Goal: Transaction & Acquisition: Download file/media

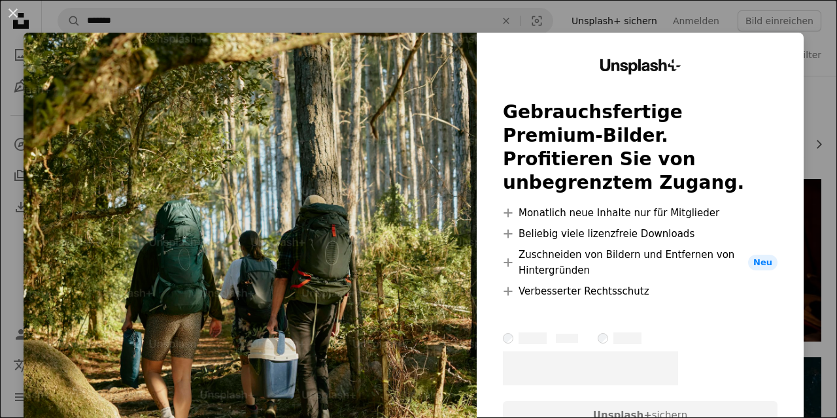
scroll to position [1200, 0]
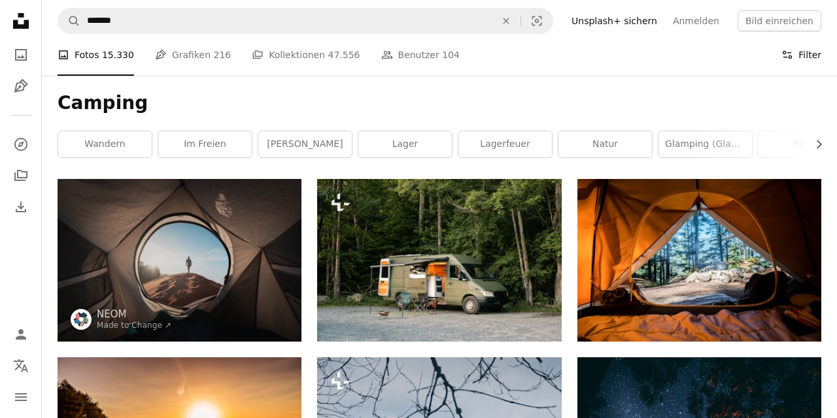
click at [809, 61] on button "Filters Filter" at bounding box center [801, 55] width 40 height 42
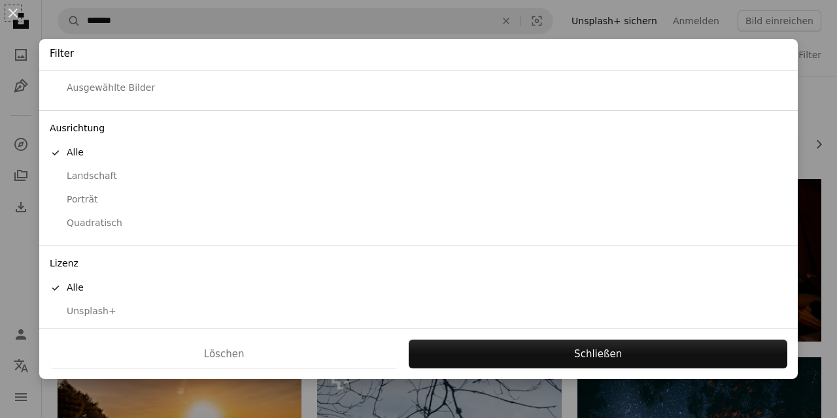
scroll to position [101, 0]
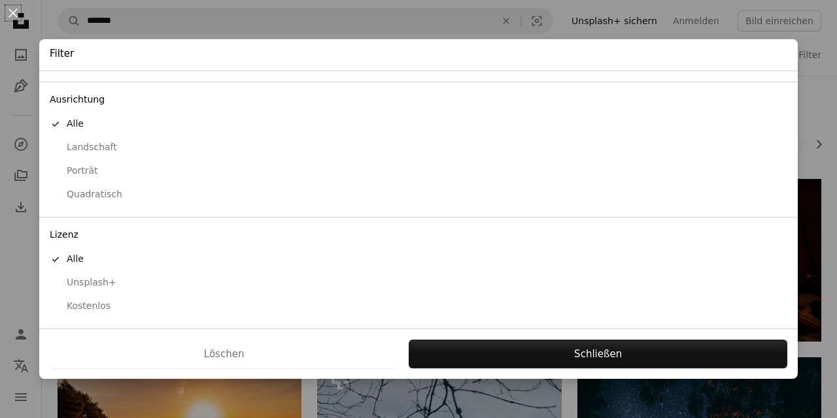
click at [98, 305] on div "Kostenlos" at bounding box center [418, 306] width 737 height 13
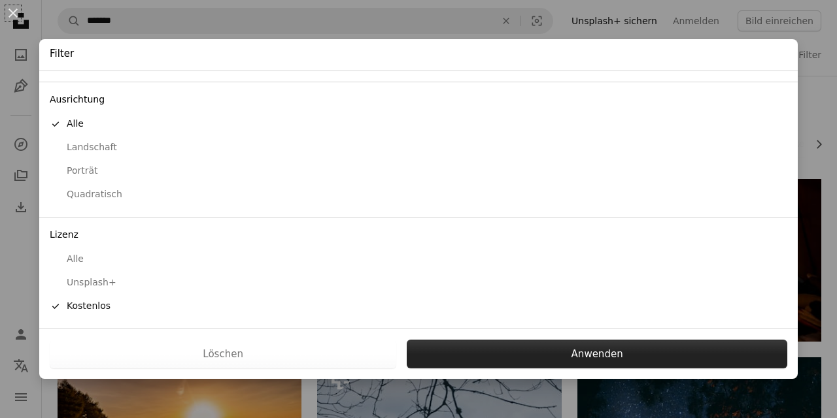
click at [629, 348] on button "Anwenden" at bounding box center [597, 354] width 380 height 29
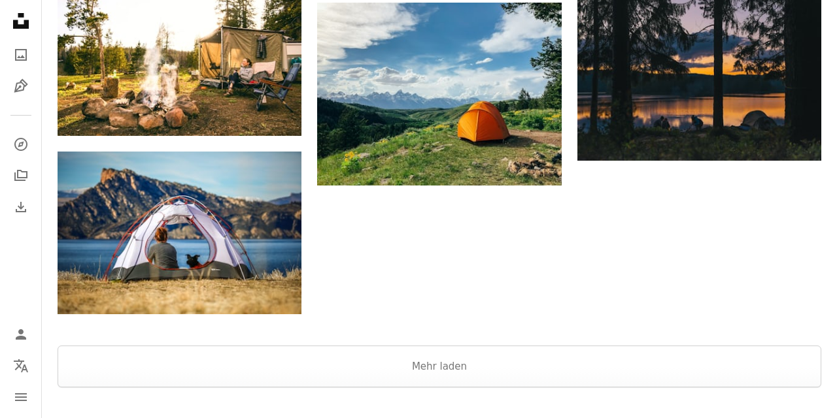
scroll to position [1594, 0]
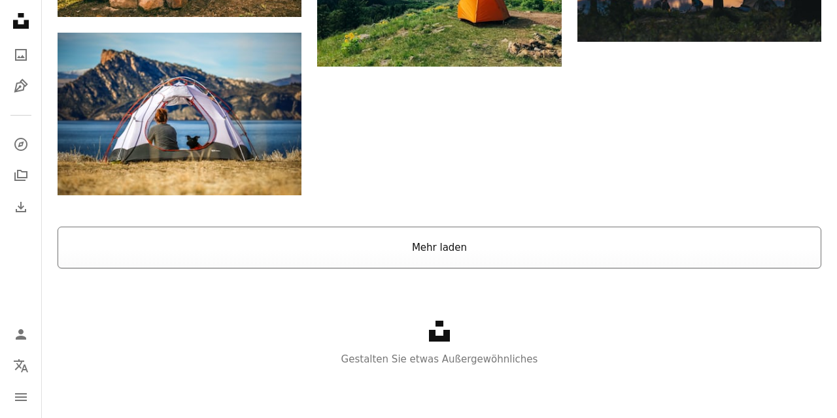
click at [467, 252] on button "Mehr laden" at bounding box center [439, 248] width 763 height 42
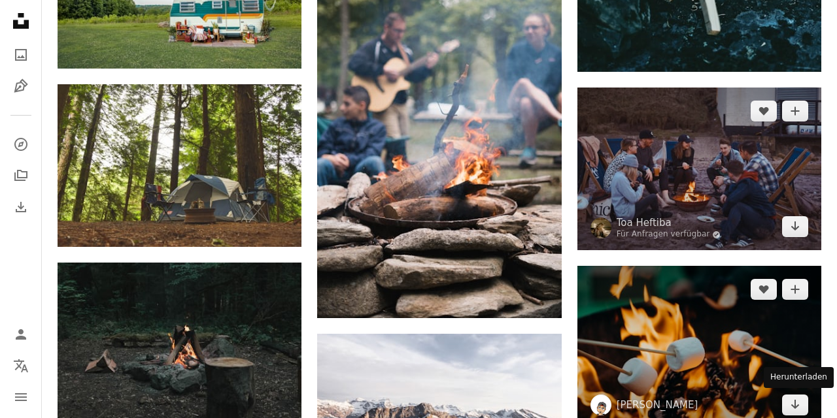
scroll to position [3218, 0]
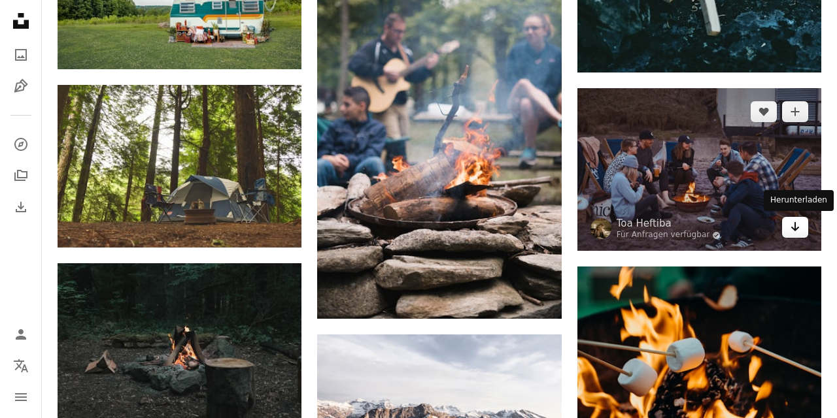
click at [787, 229] on link "Arrow pointing down" at bounding box center [795, 227] width 26 height 21
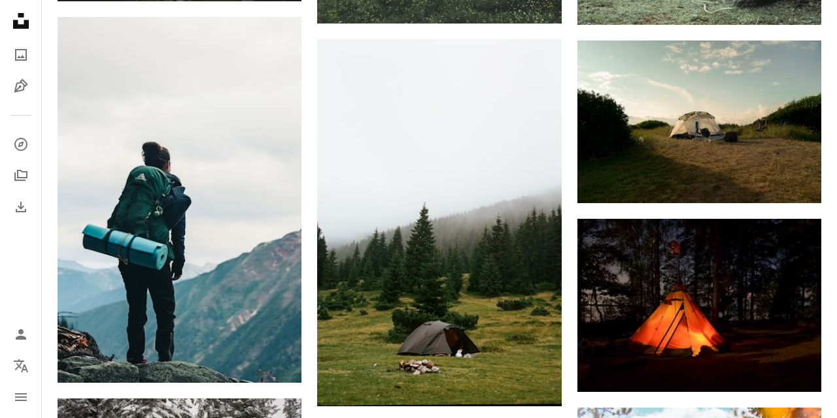
scroll to position [6889, 0]
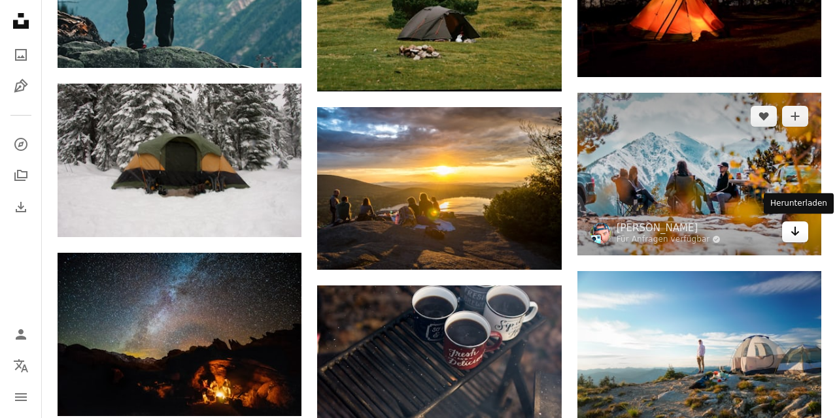
click at [799, 231] on icon "Arrow pointing down" at bounding box center [795, 232] width 10 height 16
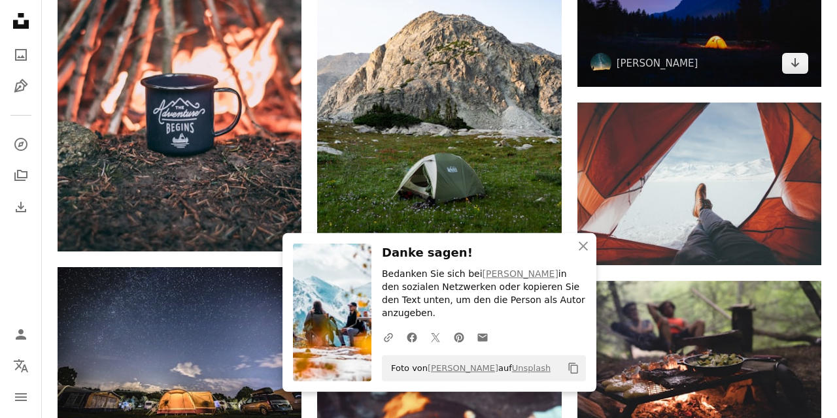
scroll to position [7454, 0]
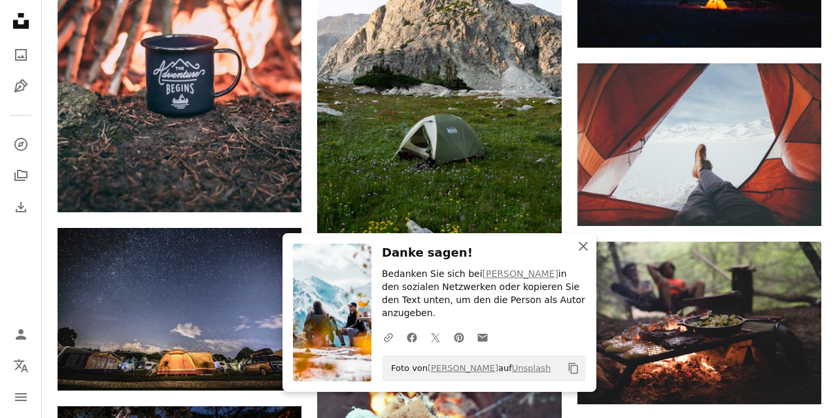
click at [586, 254] on icon "An X shape" at bounding box center [583, 247] width 16 height 16
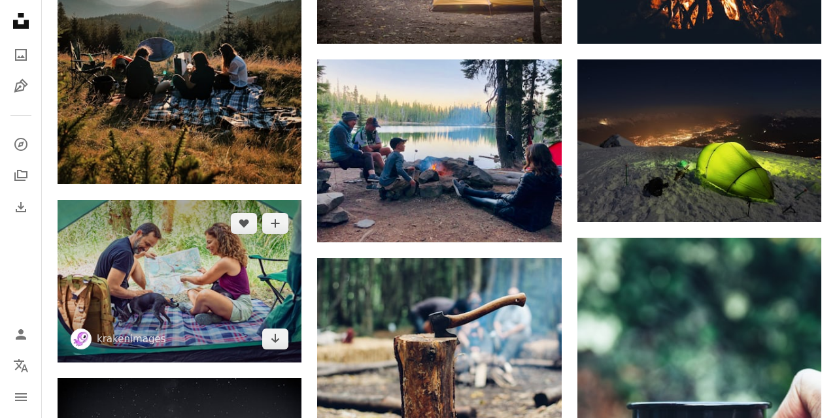
scroll to position [8513, 0]
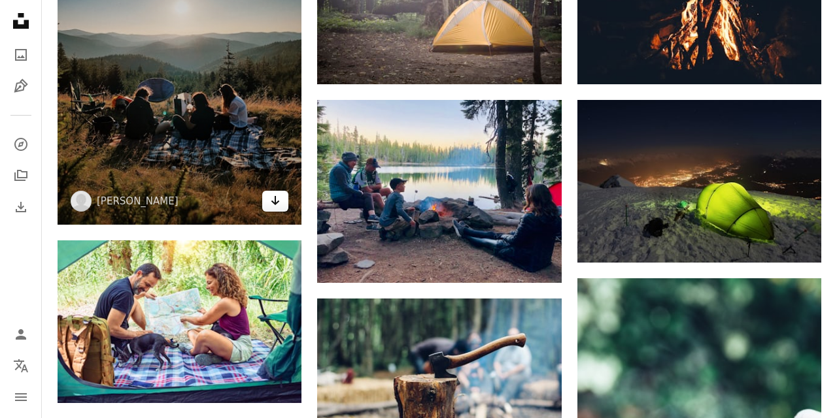
click at [282, 201] on link "Arrow pointing down" at bounding box center [275, 201] width 26 height 21
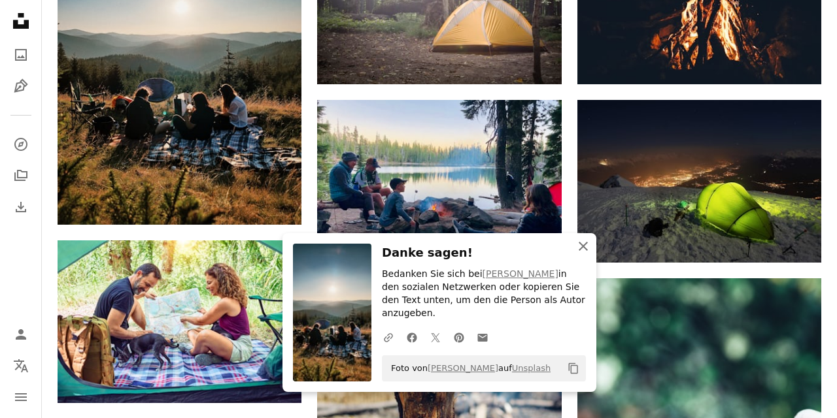
click at [583, 254] on icon "An X shape" at bounding box center [583, 247] width 16 height 16
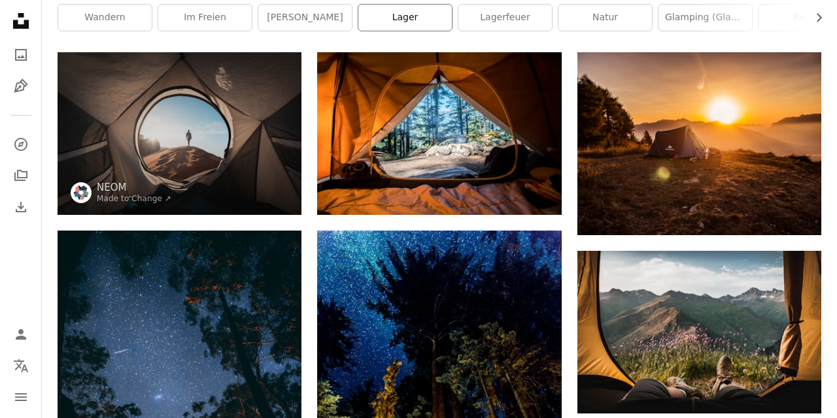
scroll to position [0, 0]
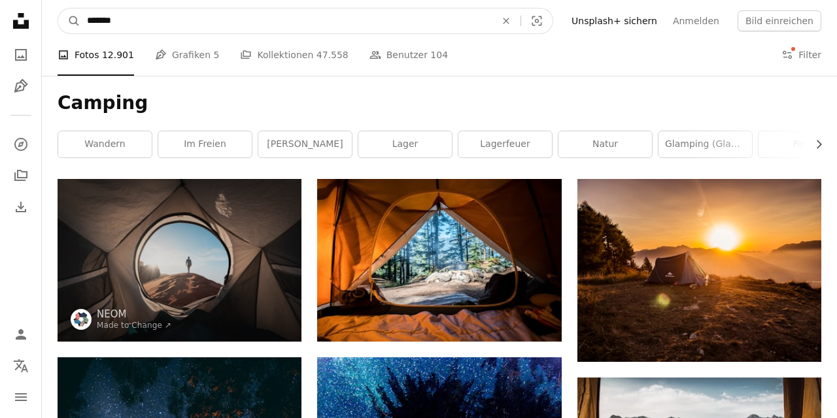
click at [185, 25] on input "*******" at bounding box center [285, 20] width 411 height 25
type input "**********"
click button "A magnifying glass" at bounding box center [69, 20] width 22 height 25
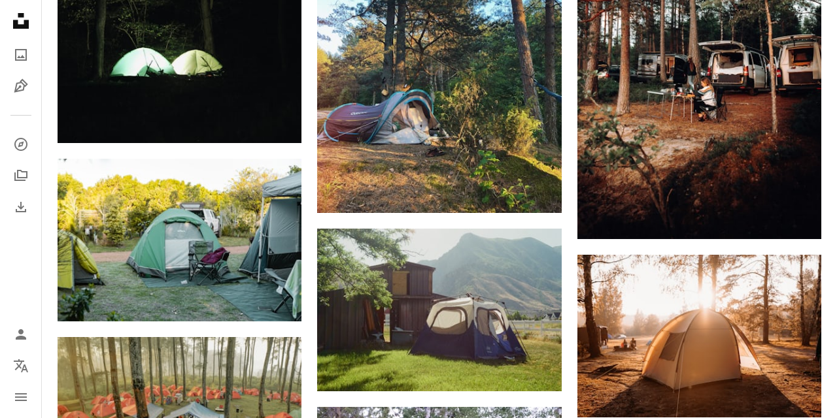
scroll to position [10448, 0]
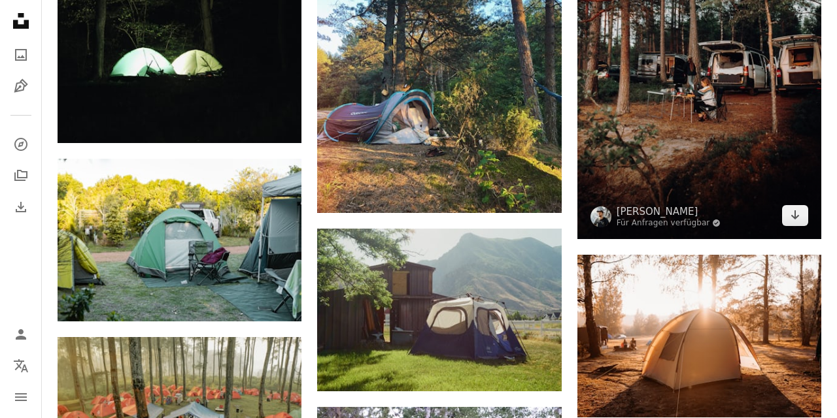
click at [691, 175] on img at bounding box center [699, 56] width 244 height 366
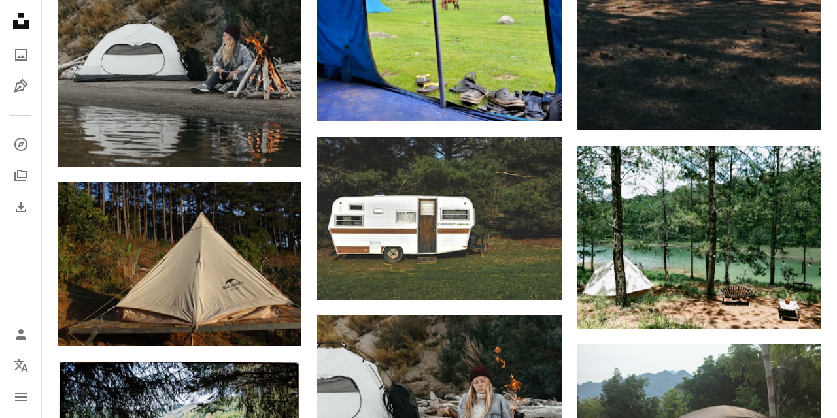
scroll to position [7271, 0]
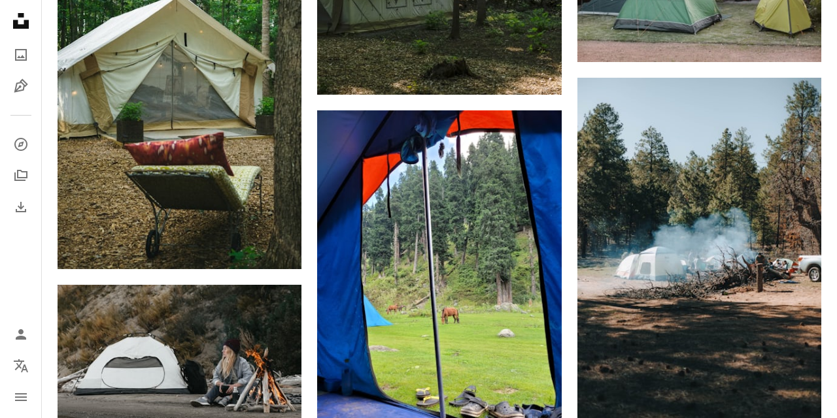
click at [33, 286] on nav "Unsplash logo Unsplash-Startseite A photo Pen Tool A compass A stack of folders…" at bounding box center [21, 209] width 42 height 418
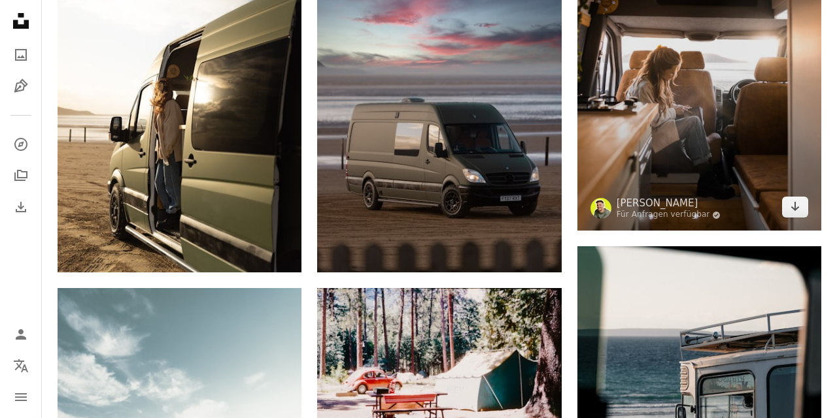
scroll to position [777, 0]
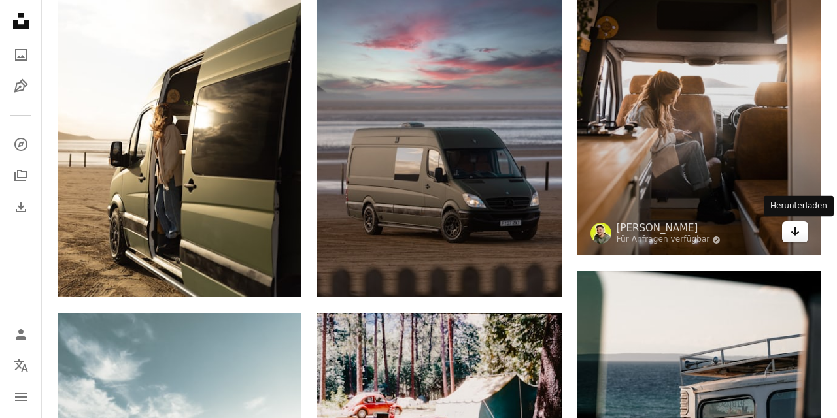
click at [788, 231] on link "Arrow pointing down" at bounding box center [795, 232] width 26 height 21
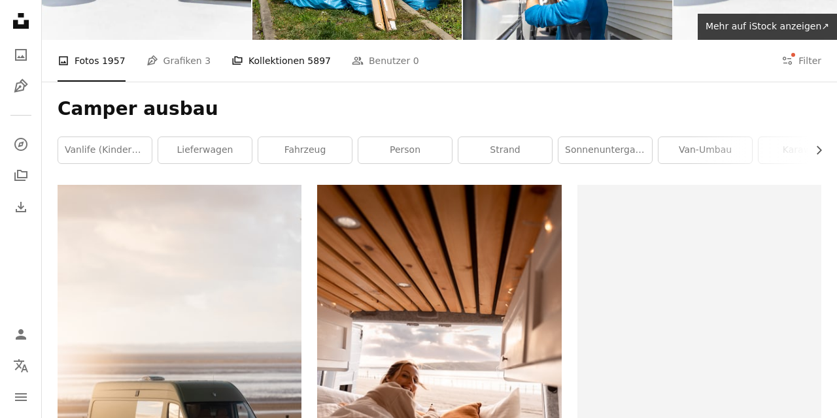
scroll to position [0, 0]
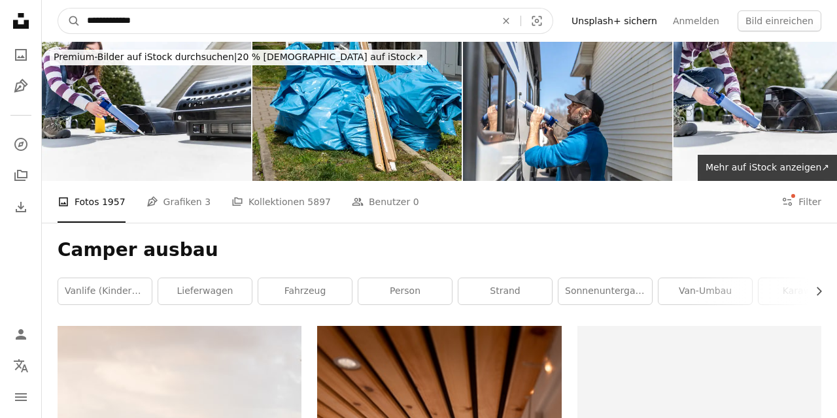
drag, startPoint x: 179, startPoint y: 24, endPoint x: 0, endPoint y: 1, distance: 180.5
click at [80, 8] on input "**********" at bounding box center [285, 20] width 411 height 25
type input "**********"
click button "A magnifying glass" at bounding box center [69, 20] width 22 height 25
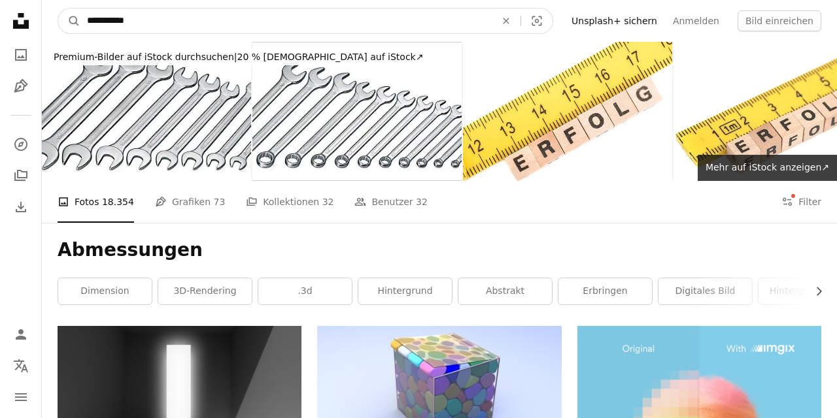
drag, startPoint x: 169, startPoint y: 27, endPoint x: 0, endPoint y: 7, distance: 169.8
click at [80, 8] on input "**********" at bounding box center [285, 20] width 411 height 25
type input "**********"
click button "A magnifying glass" at bounding box center [69, 20] width 22 height 25
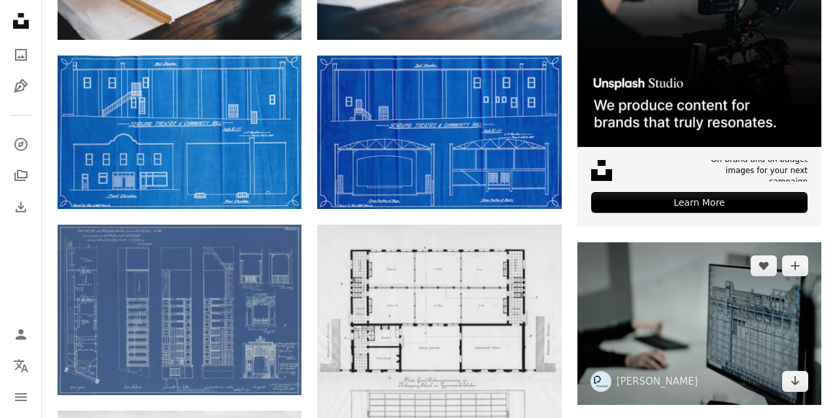
scroll to position [141, 0]
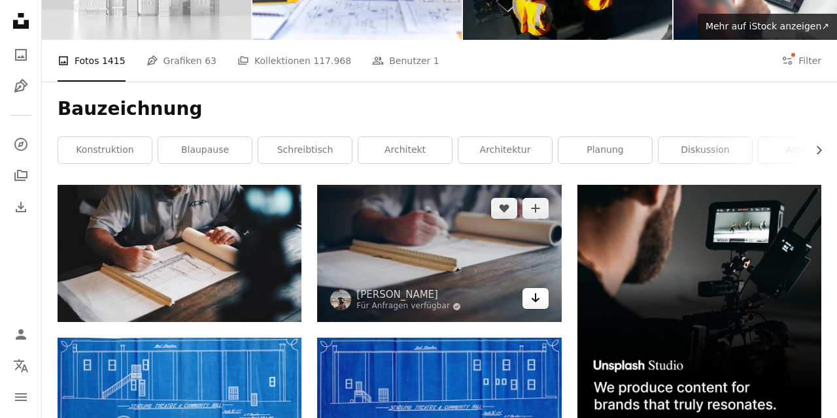
click at [537, 305] on icon "Arrow pointing down" at bounding box center [535, 298] width 10 height 16
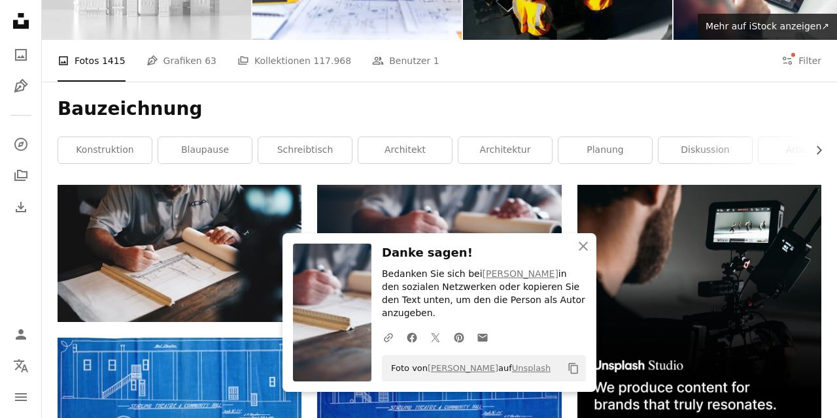
click at [756, 105] on h1 "Bauzeichnung" at bounding box center [439, 109] width 763 height 24
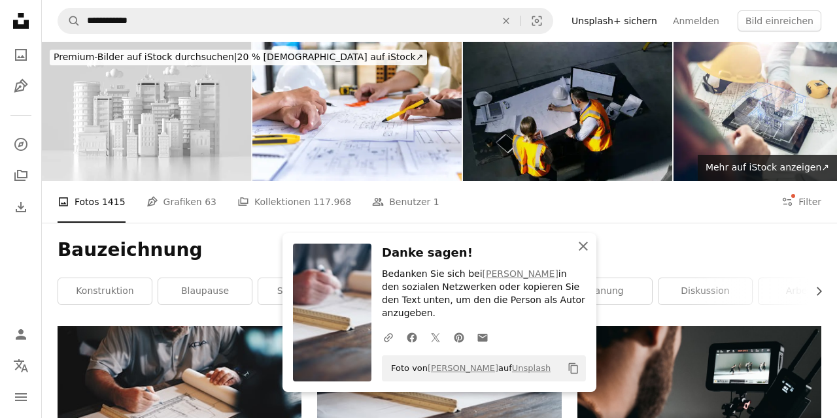
click at [584, 251] on icon "button" at bounding box center [582, 246] width 9 height 9
